Goal: Task Accomplishment & Management: Use online tool/utility

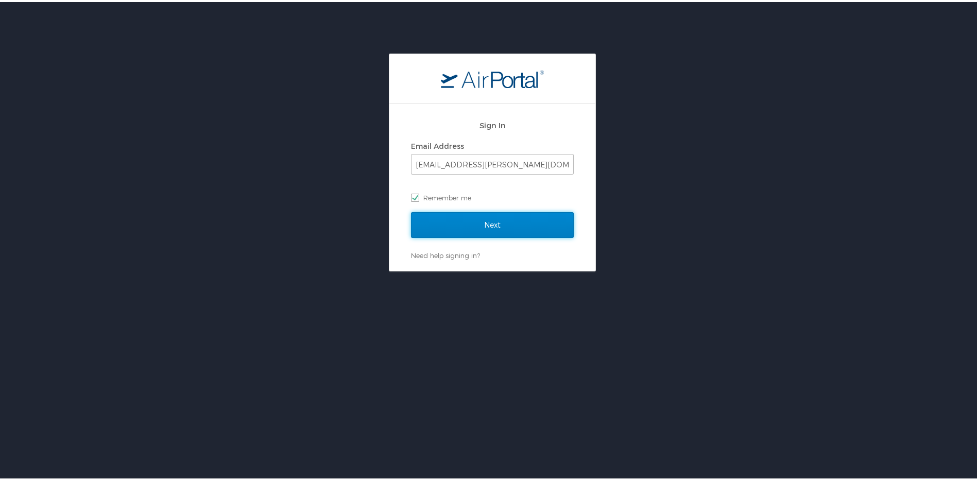
click at [519, 221] on input "Next" at bounding box center [492, 223] width 163 height 26
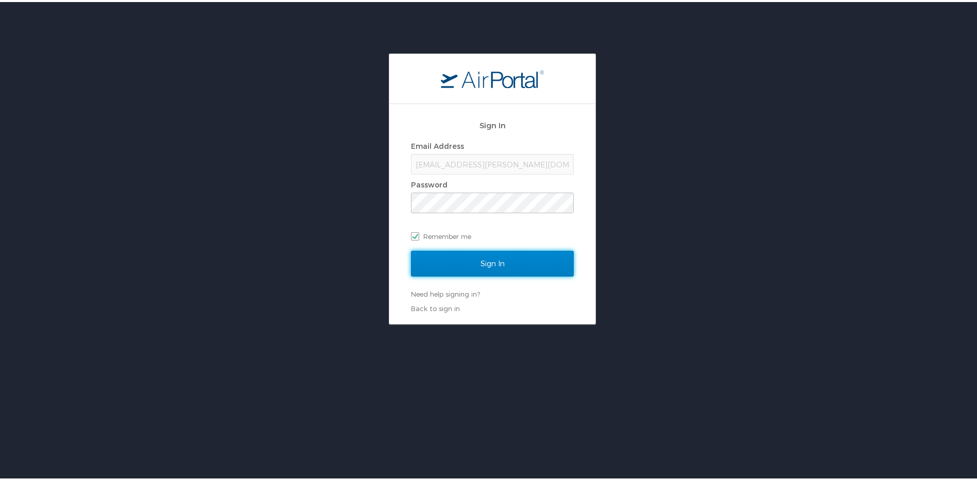
click at [498, 264] on input "Sign In" at bounding box center [492, 262] width 163 height 26
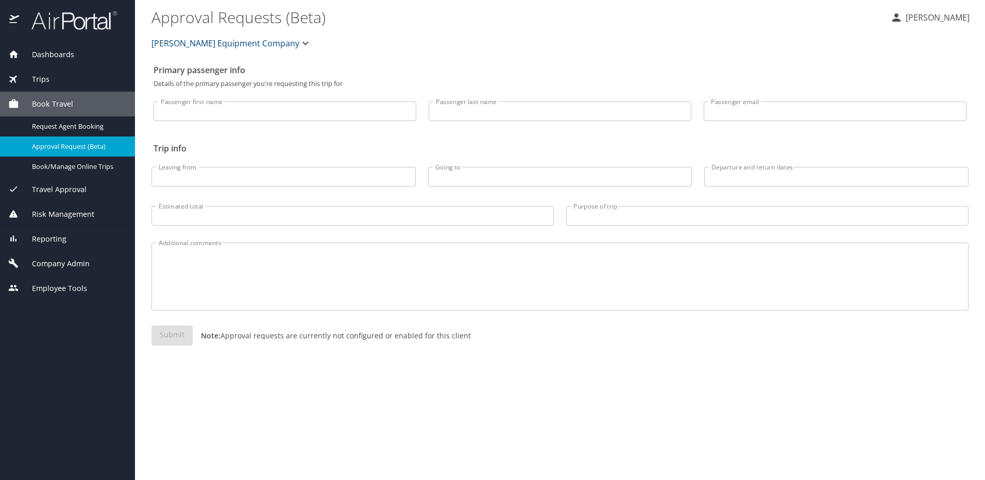
click at [65, 237] on span "Reporting" at bounding box center [42, 238] width 47 height 11
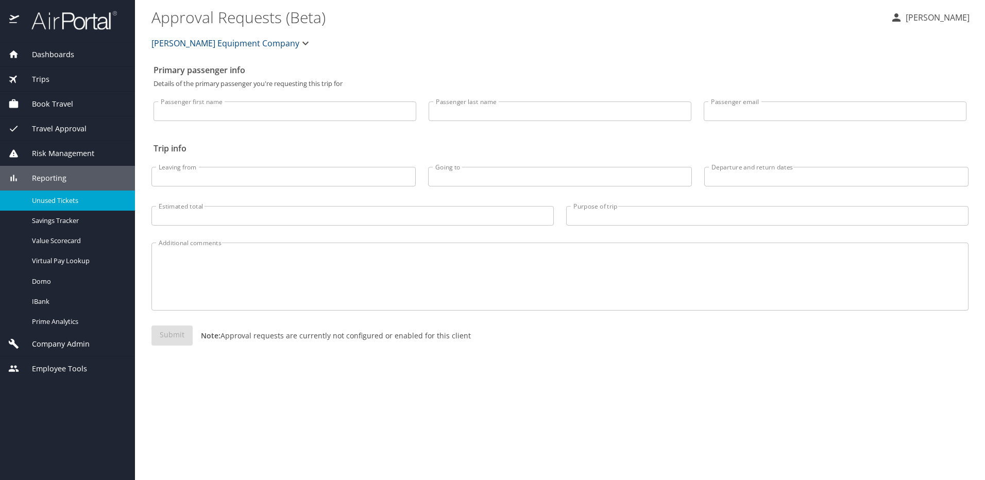
click at [57, 205] on span "Unused Tickets" at bounding box center [77, 201] width 91 height 10
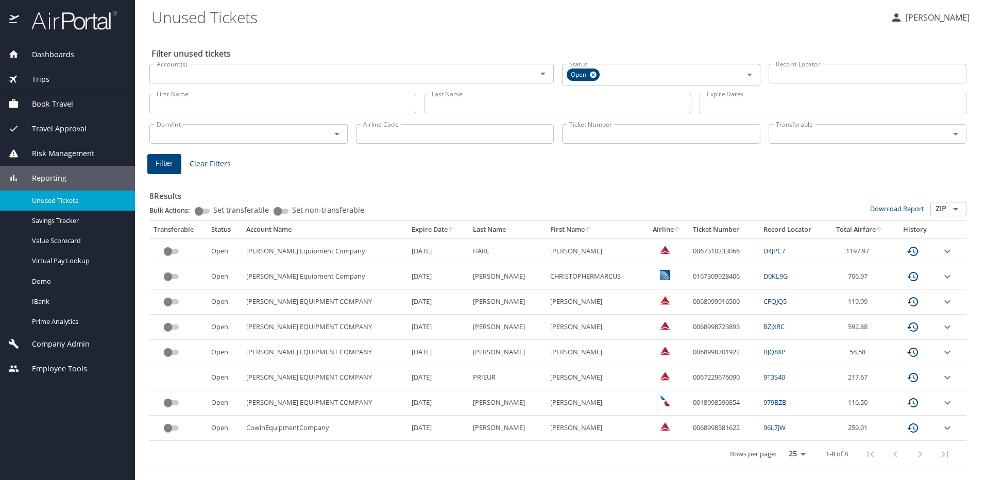
click at [941, 253] on icon "expand row" at bounding box center [947, 251] width 12 height 12
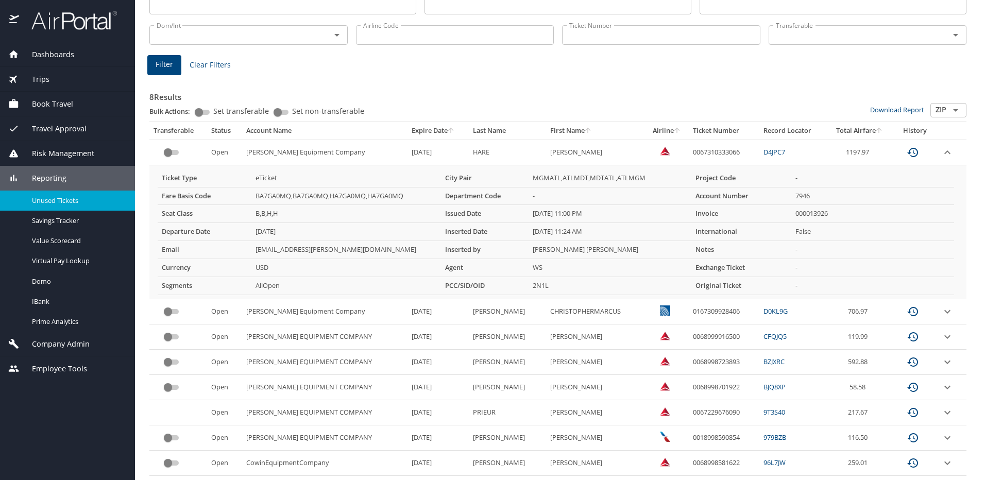
scroll to position [103, 0]
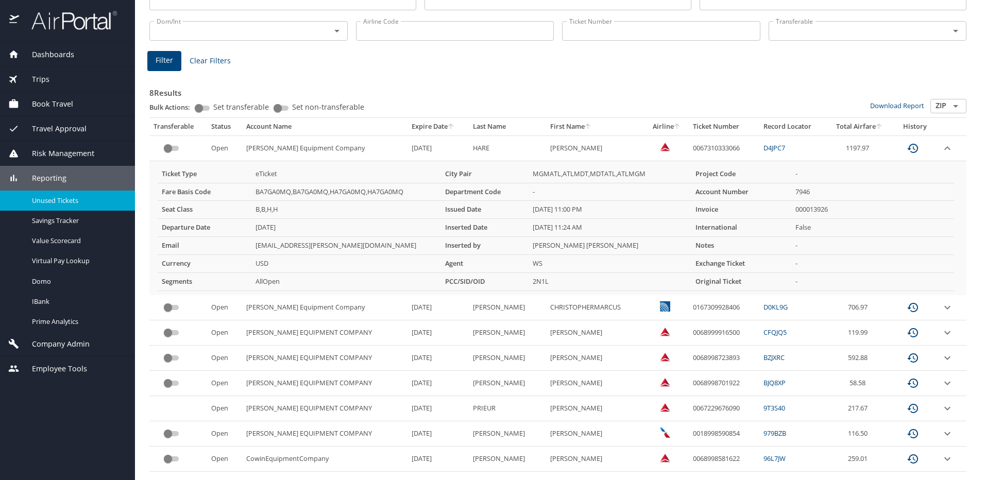
click at [942, 155] on icon "expand row" at bounding box center [947, 148] width 12 height 12
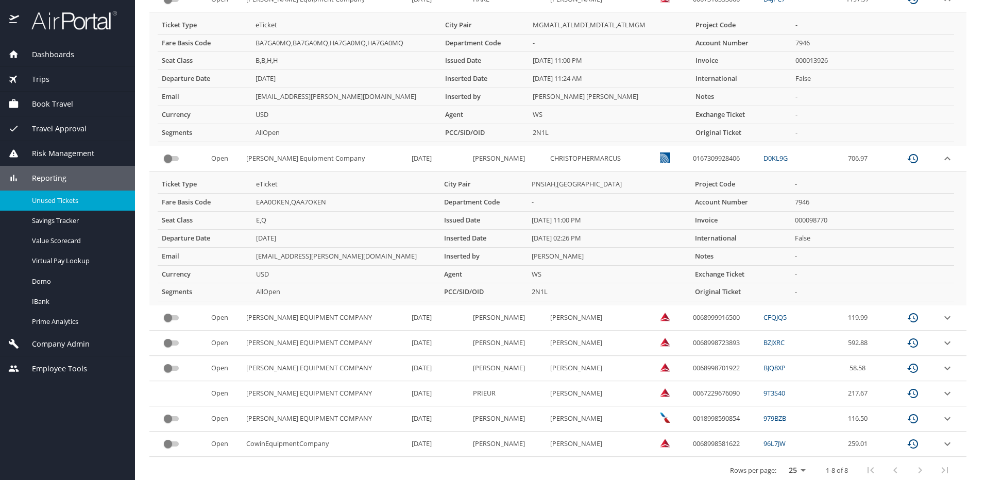
scroll to position [258, 0]
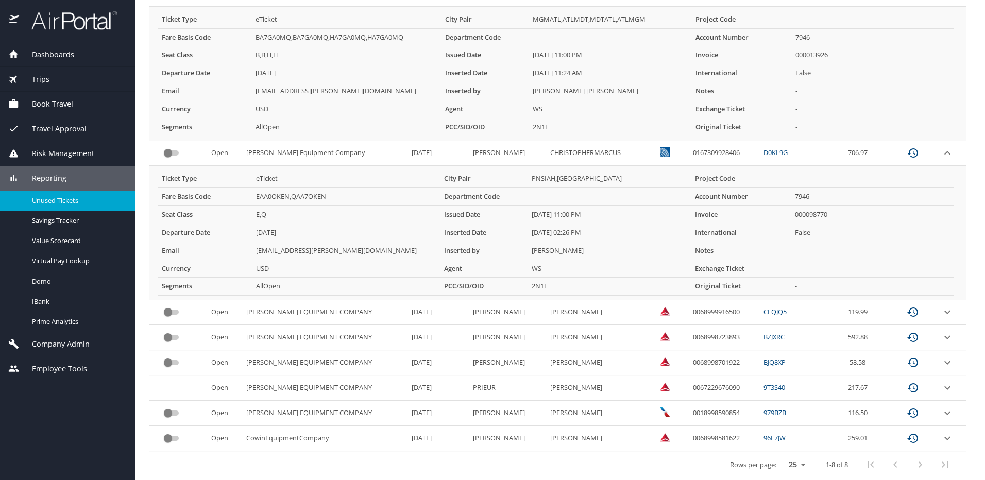
drag, startPoint x: 936, startPoint y: 154, endPoint x: 934, endPoint y: 133, distance: 20.7
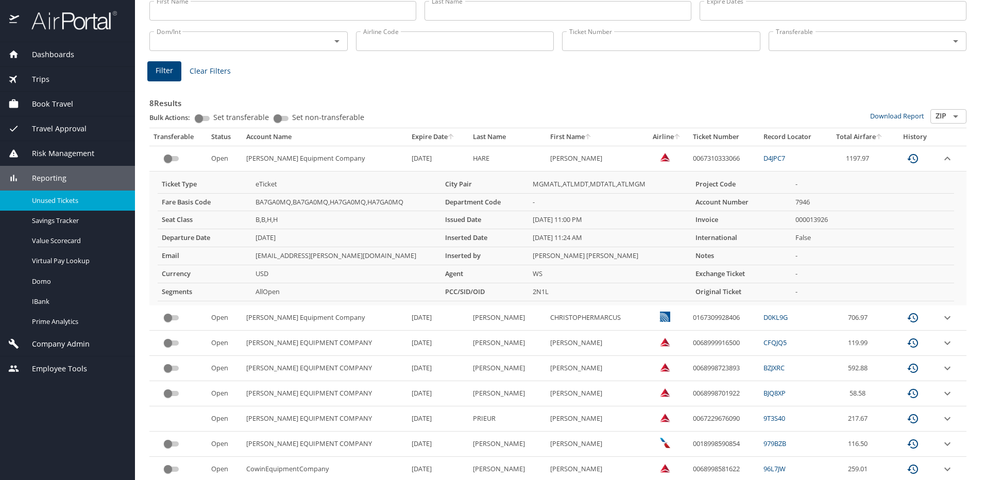
scroll to position [75, 0]
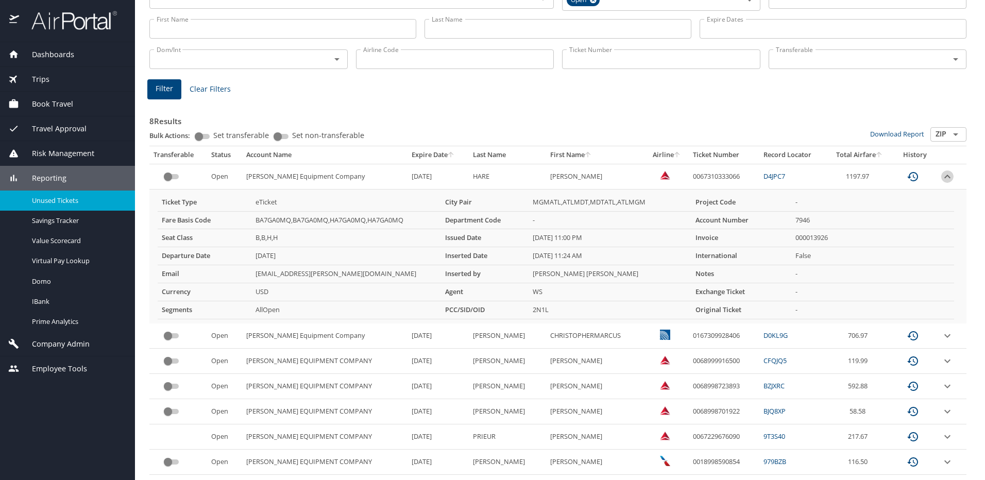
click at [941, 177] on icon "expand row" at bounding box center [947, 177] width 12 height 12
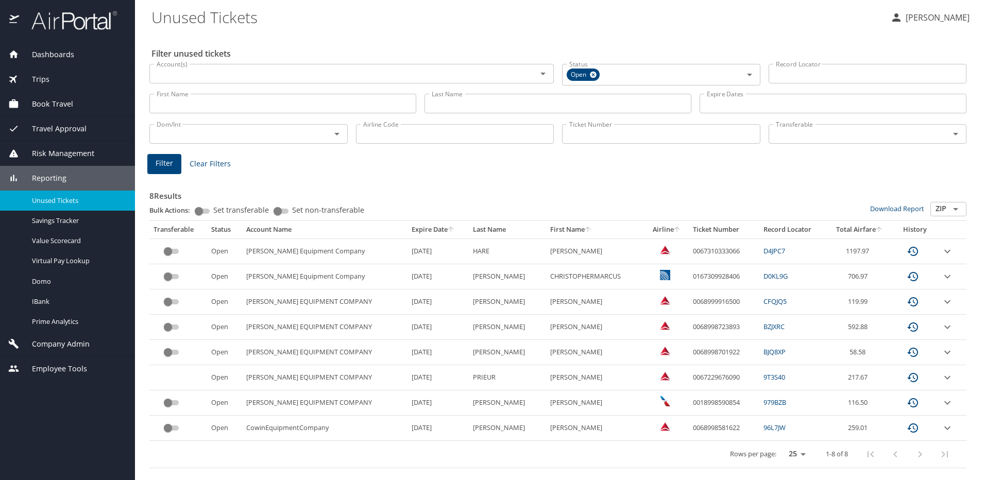
scroll to position [0, 0]
click at [944, 258] on icon "expand row" at bounding box center [947, 251] width 12 height 12
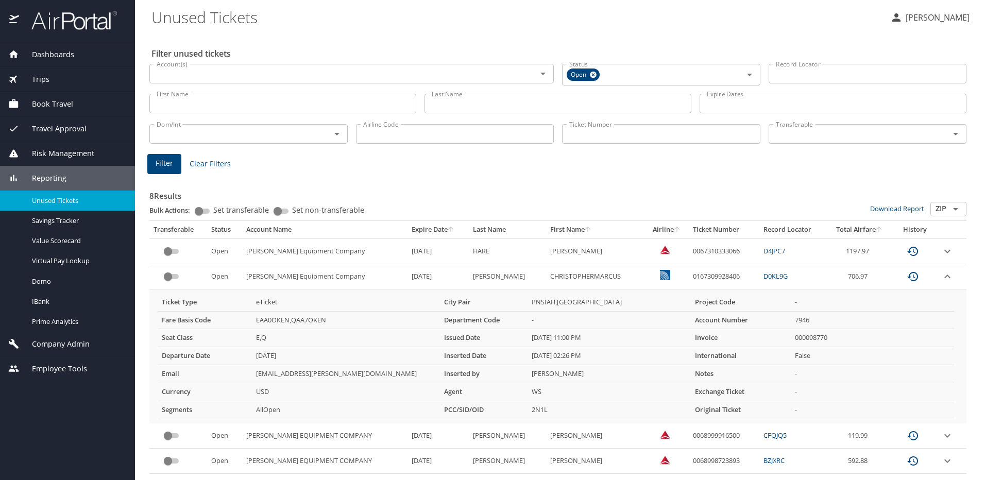
click at [942, 258] on icon "expand row" at bounding box center [947, 251] width 12 height 12
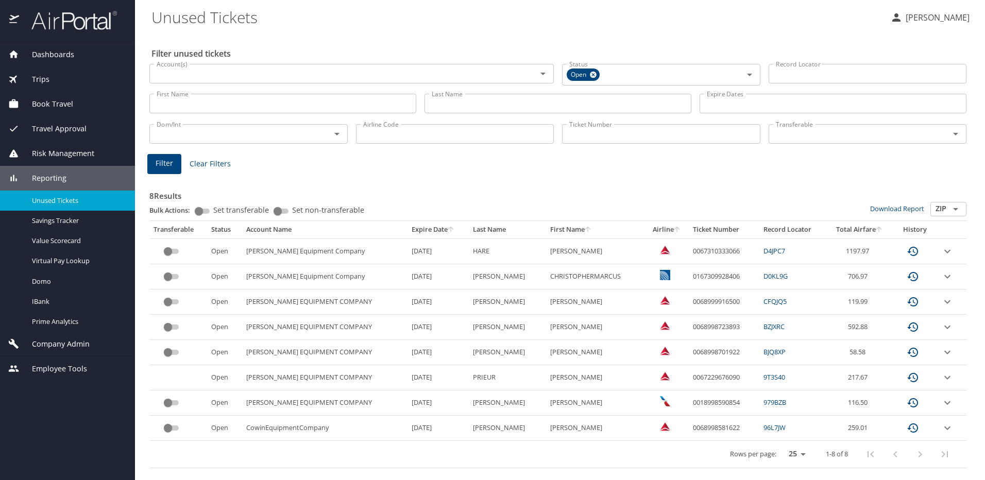
click at [944, 253] on icon "expand row" at bounding box center [947, 251] width 6 height 4
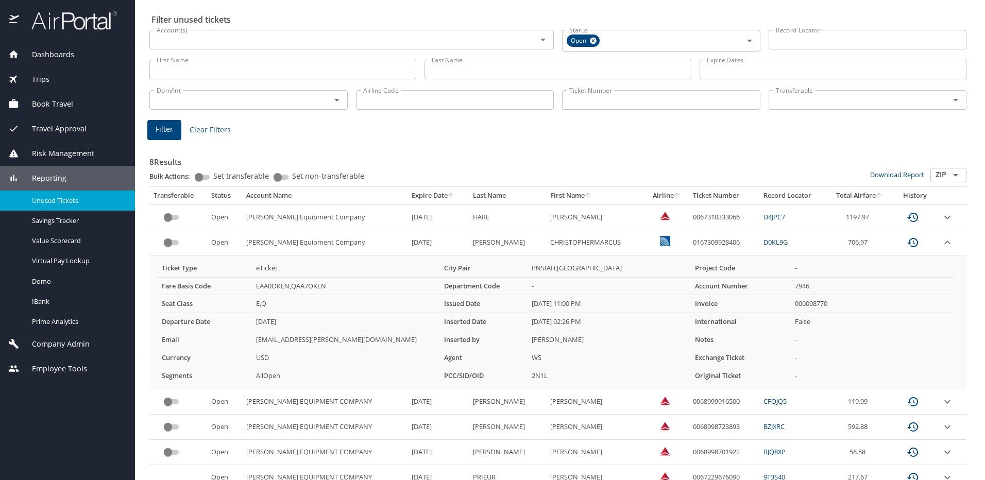
scroll to position [52, 0]
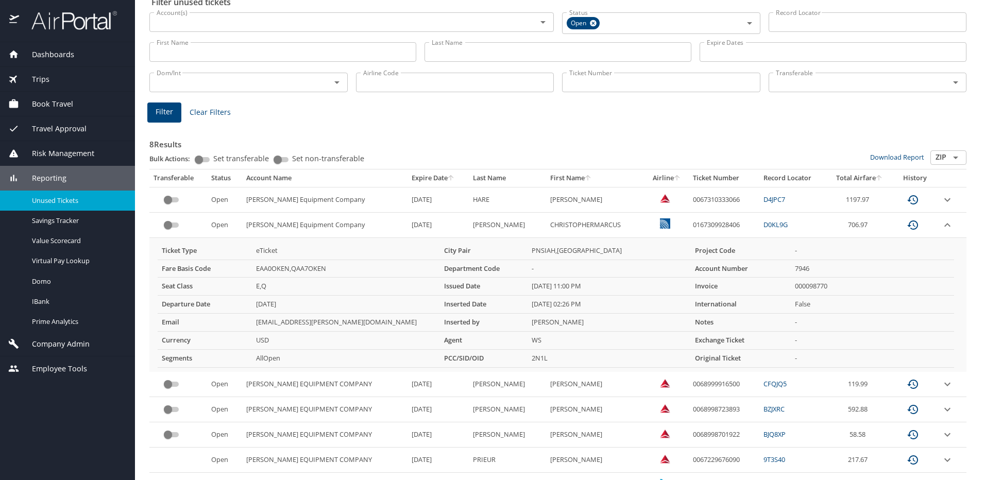
click at [430, 143] on h3 "8 Results" at bounding box center [557, 141] width 817 height 18
